Goal: Information Seeking & Learning: Find specific page/section

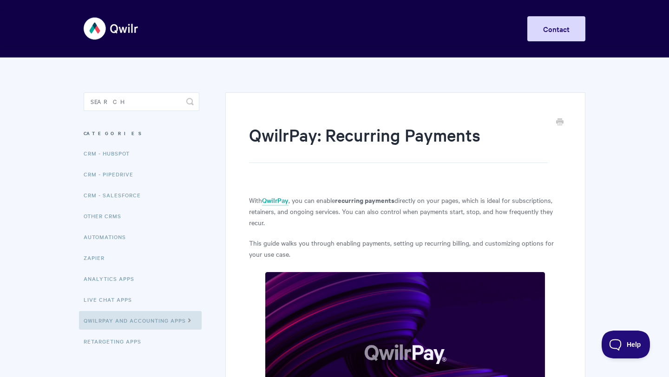
click at [97, 32] on img at bounding box center [111, 28] width 55 height 35
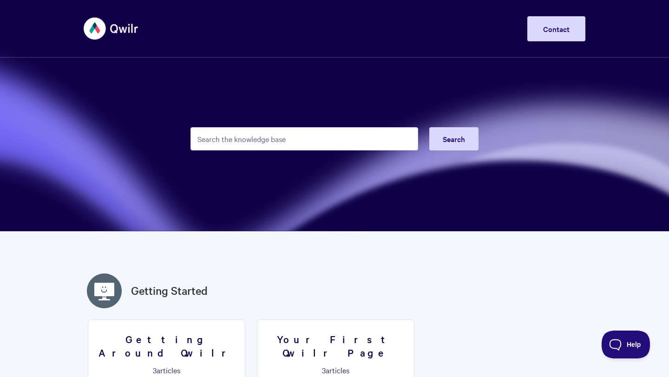
click at [99, 26] on img at bounding box center [111, 28] width 55 height 35
click at [91, 29] on img at bounding box center [111, 28] width 55 height 35
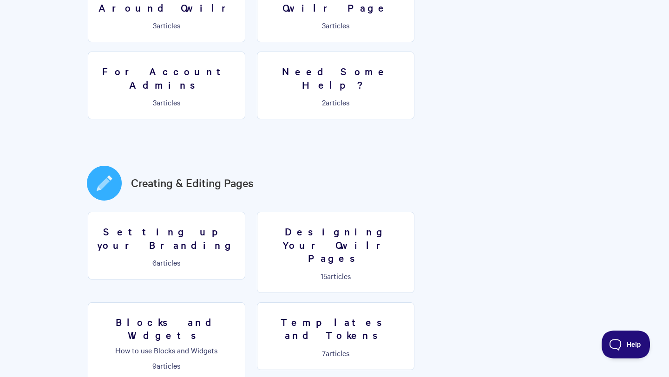
scroll to position [187, 0]
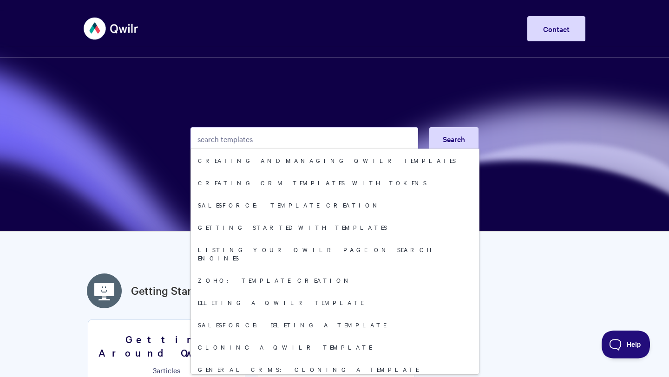
type input "search templates"
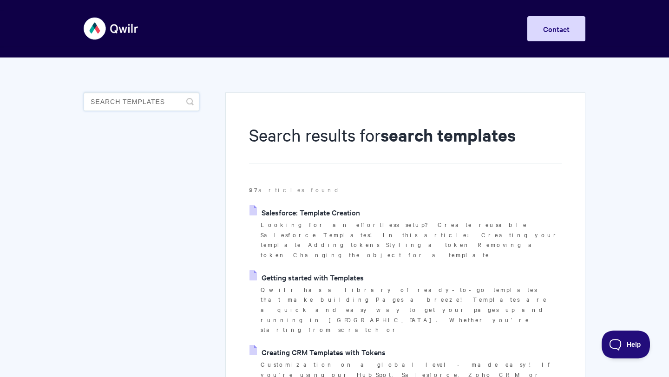
click at [144, 102] on input "search templates" at bounding box center [142, 101] width 116 height 19
click at [89, 26] on img at bounding box center [111, 28] width 55 height 35
